Goal: Find specific page/section: Find specific page/section

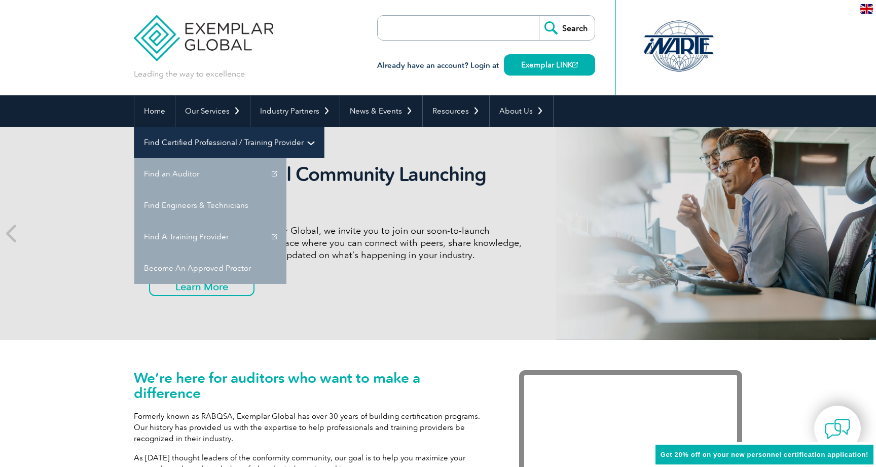
click at [324, 127] on link "Find Certified Professional / Training Provider" at bounding box center [229, 142] width 190 height 31
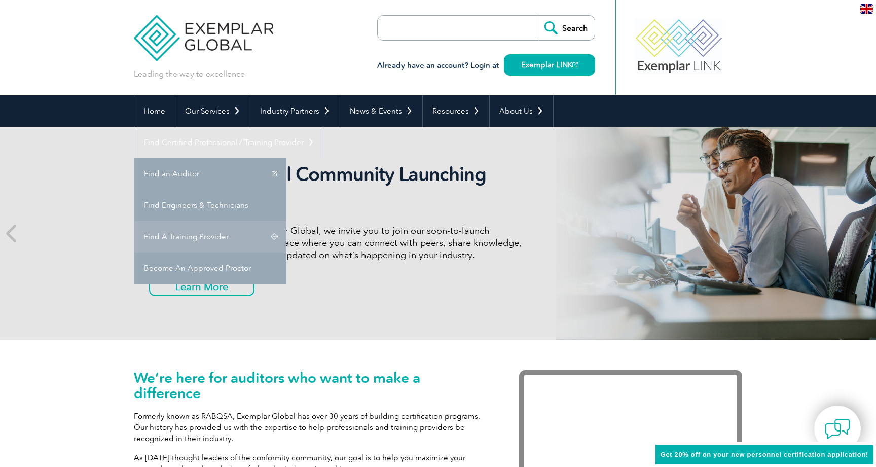
click at [286, 221] on link "Find A Training Provider" at bounding box center [210, 236] width 152 height 31
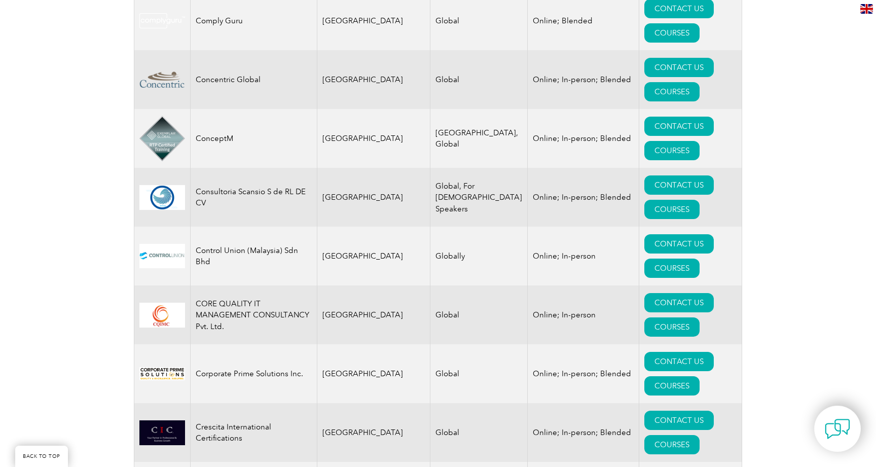
scroll to position [5796, 0]
